Goal: Find specific page/section: Find specific page/section

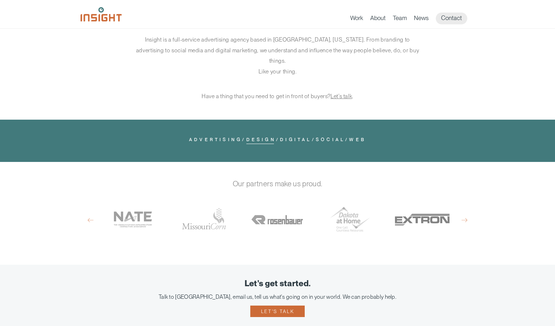
scroll to position [322, 0]
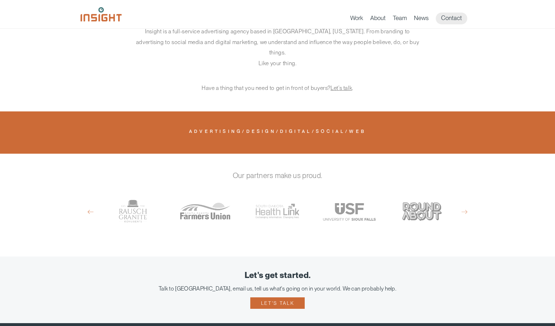
click at [91, 208] on button "Previous" at bounding box center [91, 211] width 6 height 6
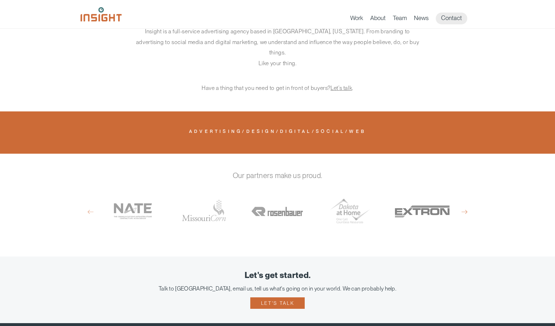
click at [465, 208] on button "Next" at bounding box center [464, 211] width 6 height 6
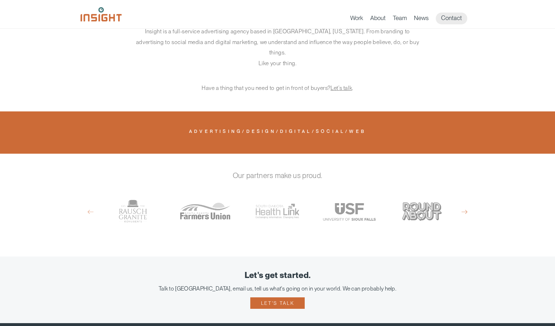
click at [465, 208] on button "Next" at bounding box center [464, 211] width 6 height 6
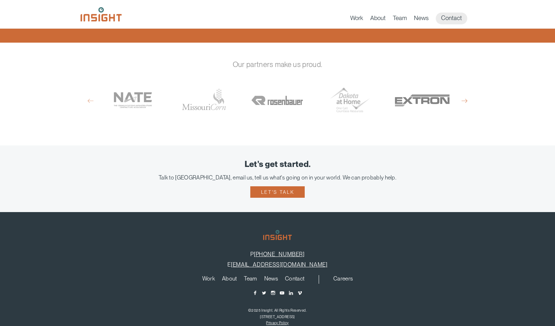
scroll to position [422, 0]
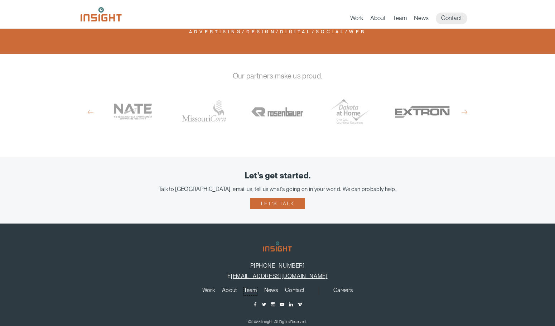
click at [251, 287] on link "Team" at bounding box center [250, 291] width 13 height 8
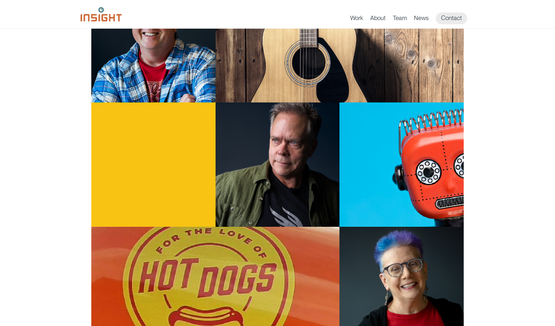
scroll to position [358, 0]
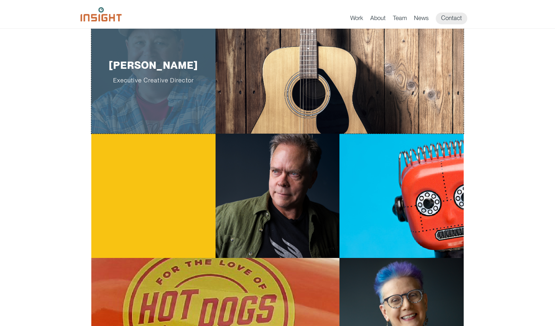
click at [203, 103] on div "Whit Thompson Executive Creative Director" at bounding box center [153, 71] width 124 height 124
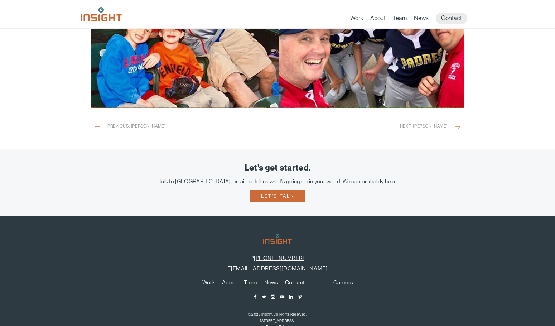
scroll to position [1046, 0]
